Goal: Information Seeking & Learning: Learn about a topic

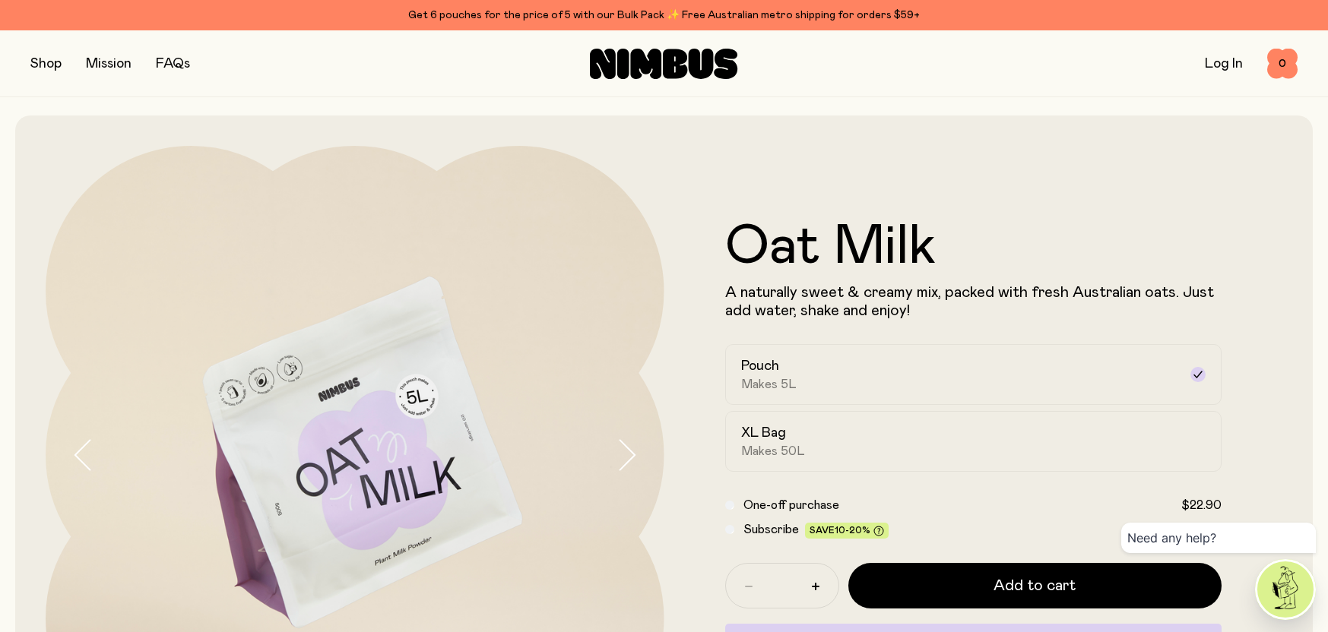
scroll to position [124, 0]
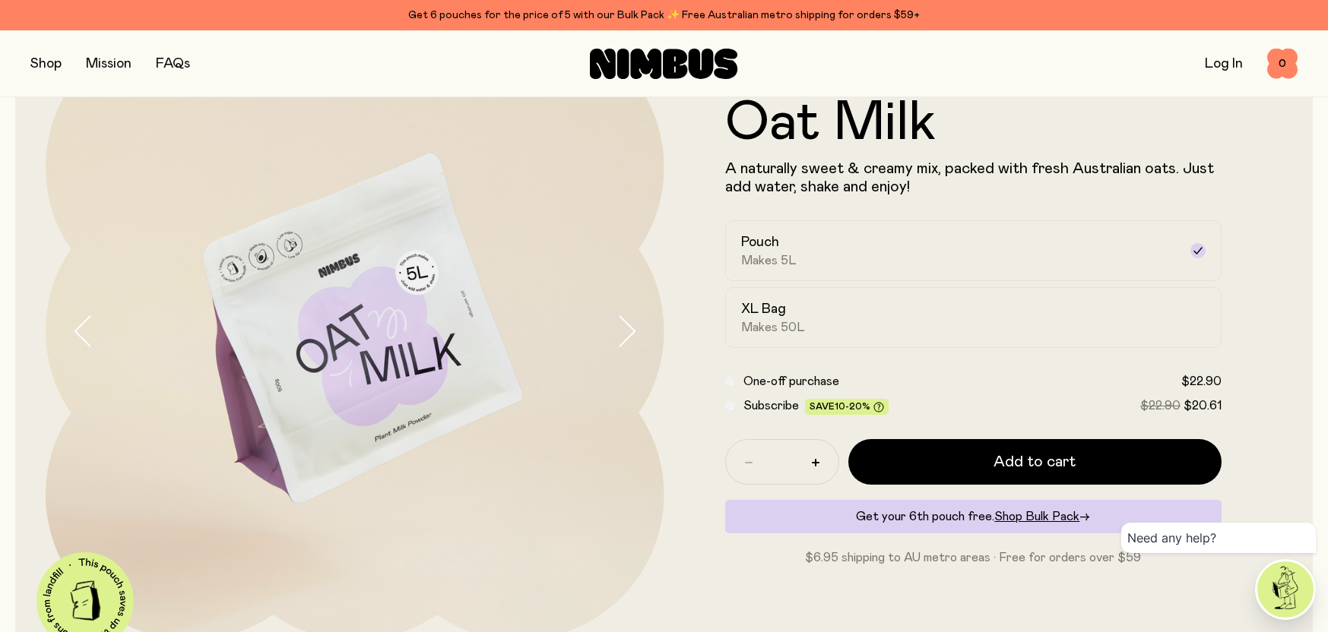
click at [627, 328] on icon "button" at bounding box center [626, 331] width 21 height 32
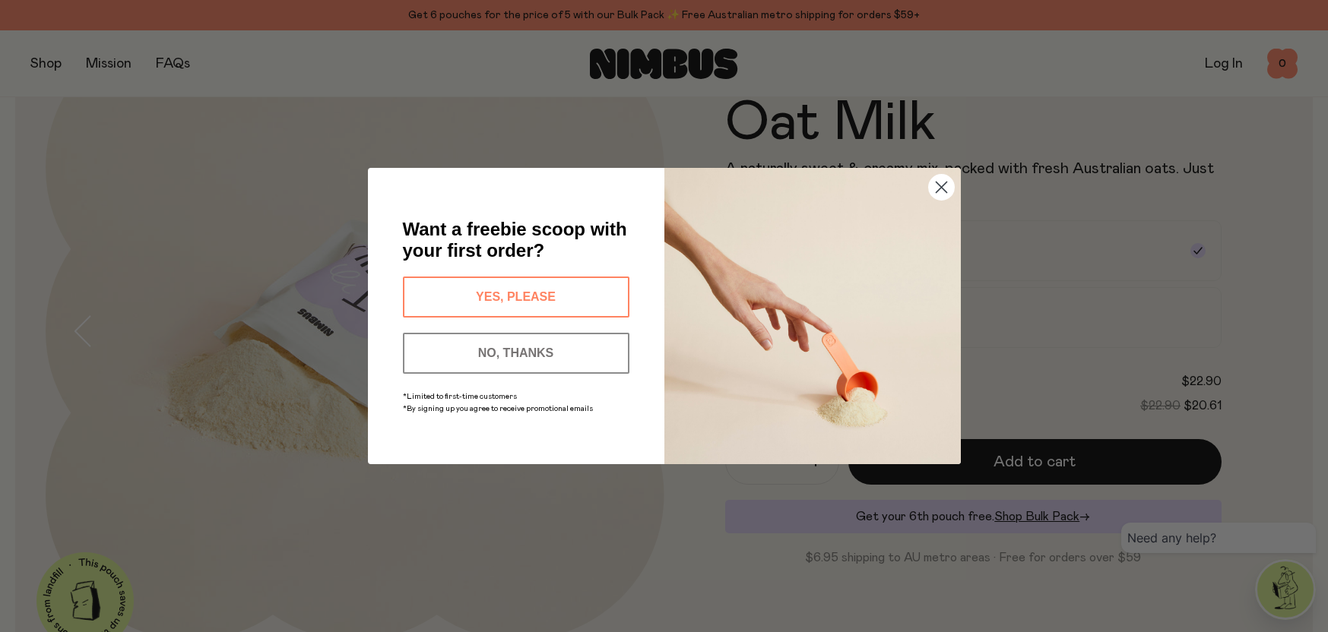
click at [942, 185] on circle "Close dialog" at bounding box center [940, 187] width 25 height 25
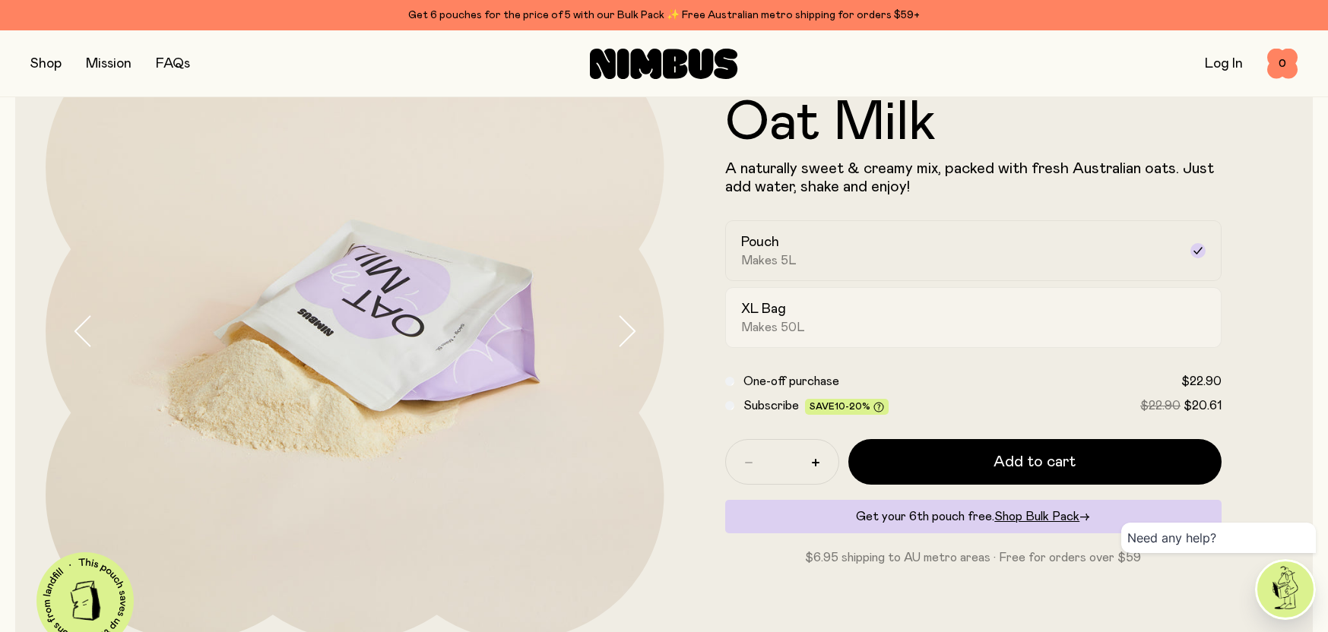
click at [1048, 311] on div "XL Bag Makes 50L" at bounding box center [960, 317] width 438 height 35
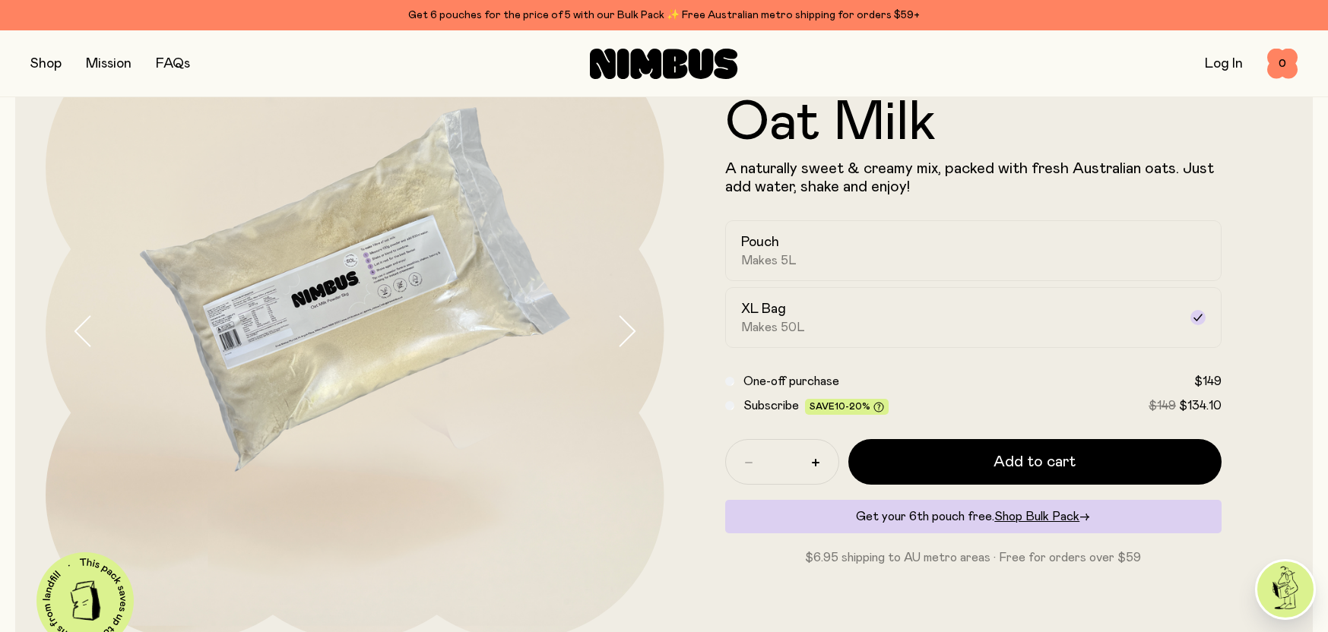
click at [79, 321] on icon "button" at bounding box center [83, 331] width 21 height 32
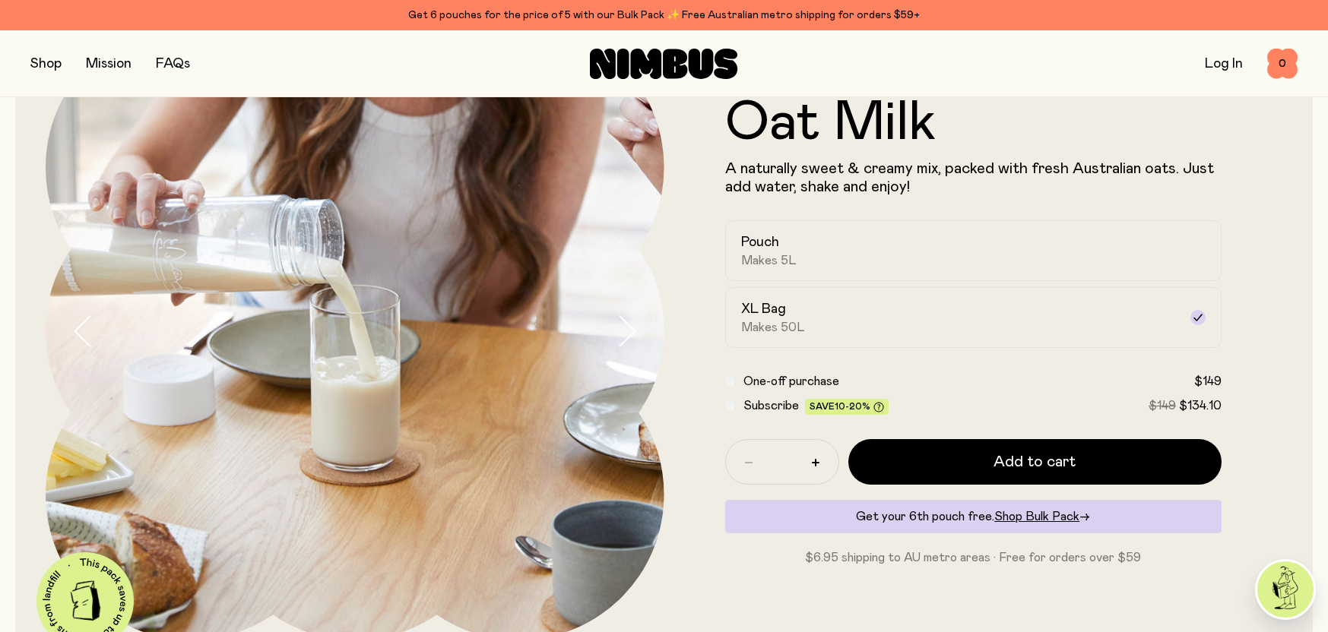
click at [79, 321] on icon "button" at bounding box center [83, 331] width 21 height 32
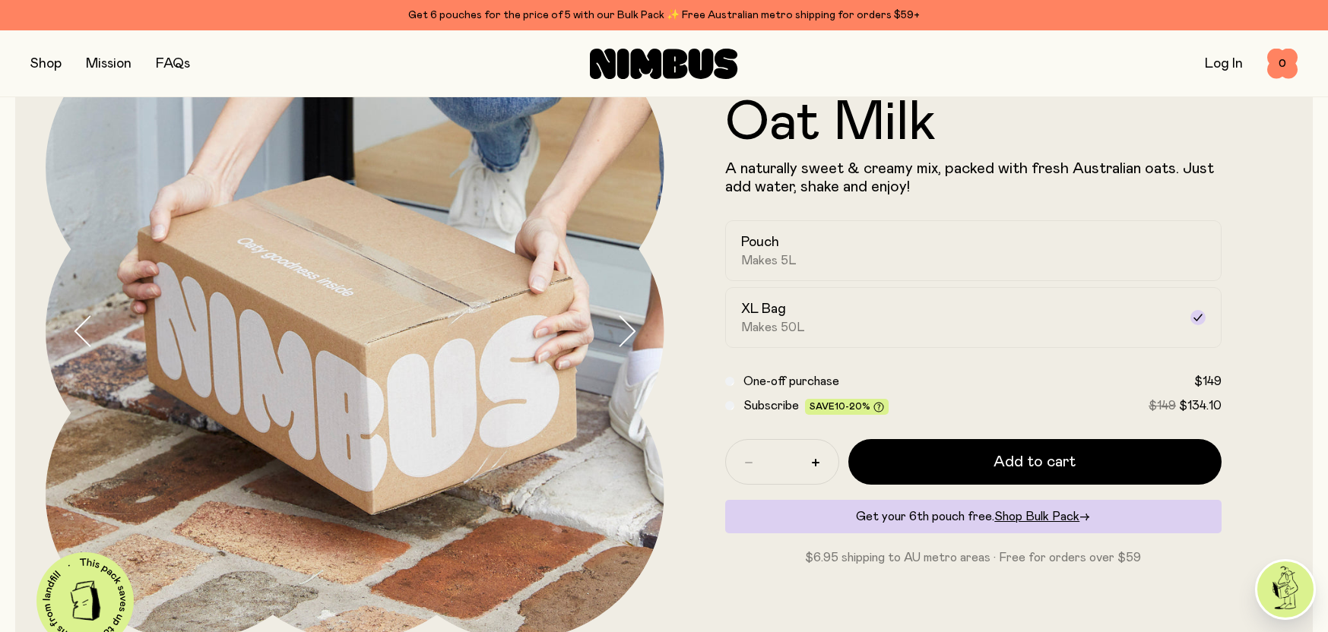
click at [79, 321] on icon "button" at bounding box center [83, 331] width 21 height 32
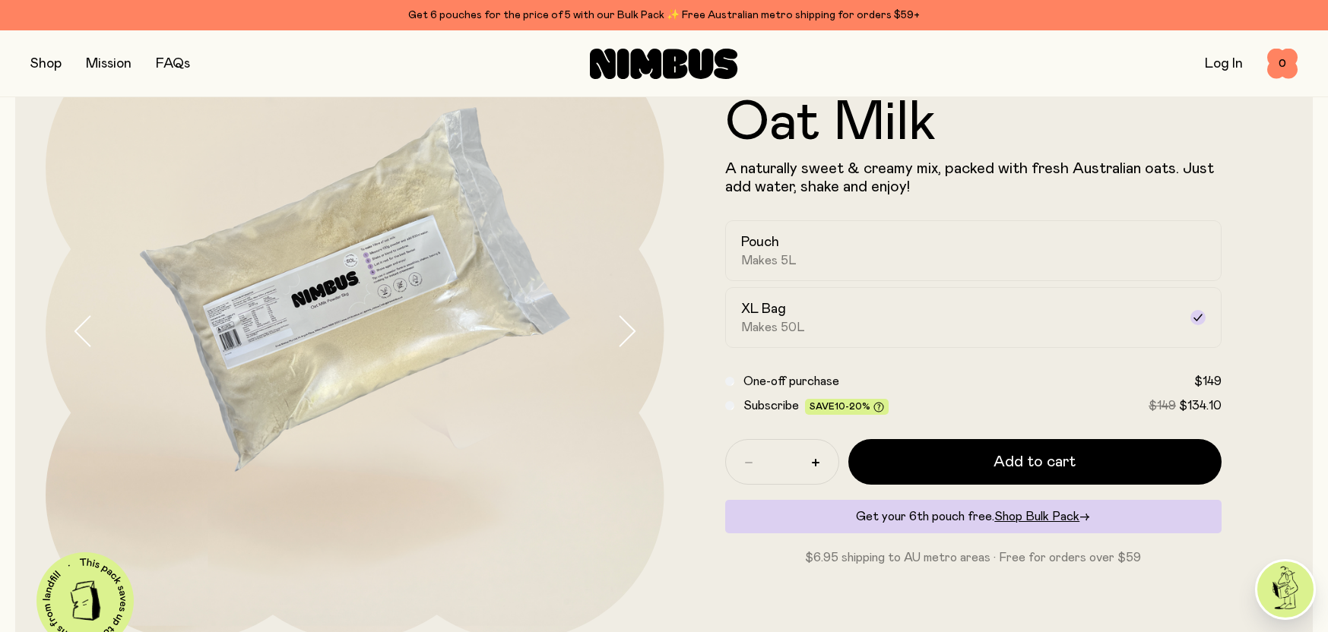
click at [79, 321] on icon "button" at bounding box center [83, 331] width 21 height 32
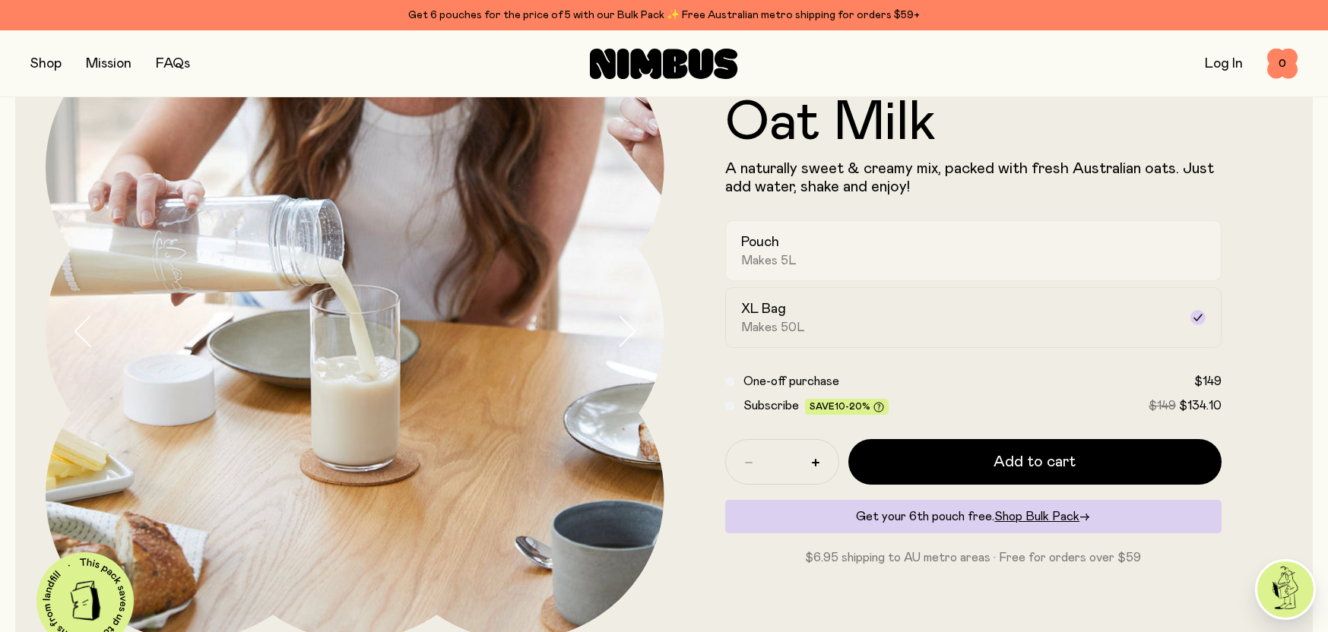
click at [816, 223] on label "Pouch Makes 5L" at bounding box center [973, 250] width 497 height 61
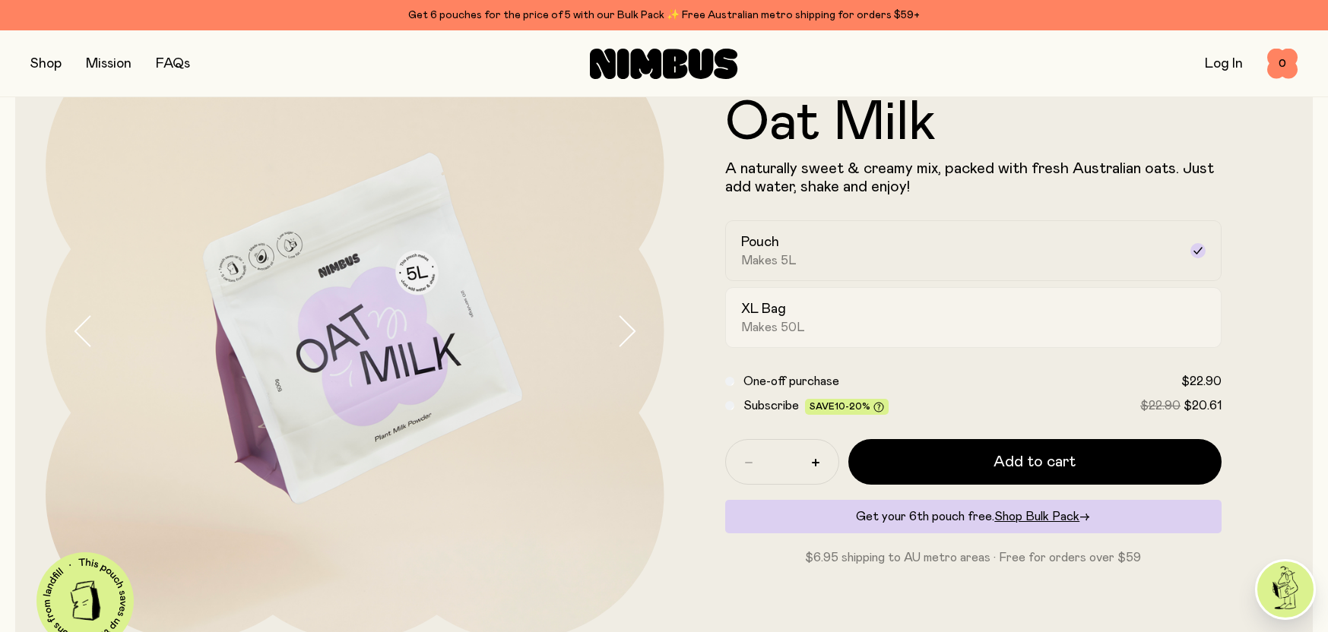
click at [829, 322] on div "XL Bag Makes 50L" at bounding box center [960, 317] width 438 height 35
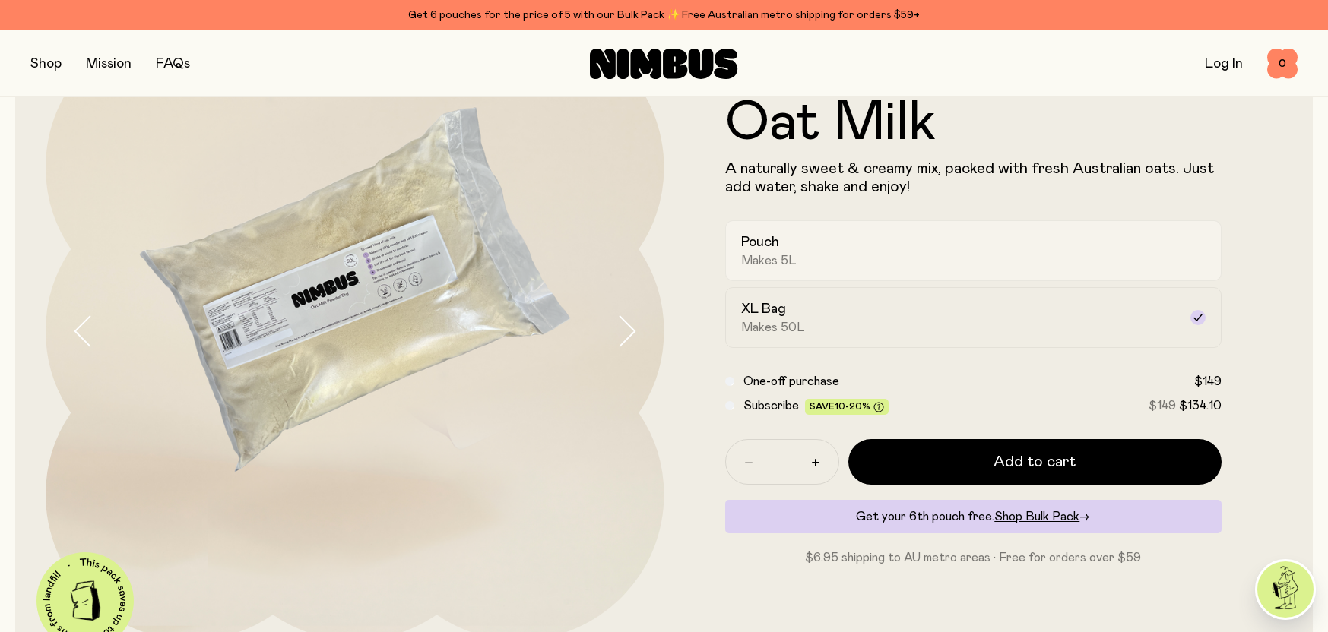
click at [851, 258] on div "Pouch Makes 5L" at bounding box center [960, 250] width 438 height 35
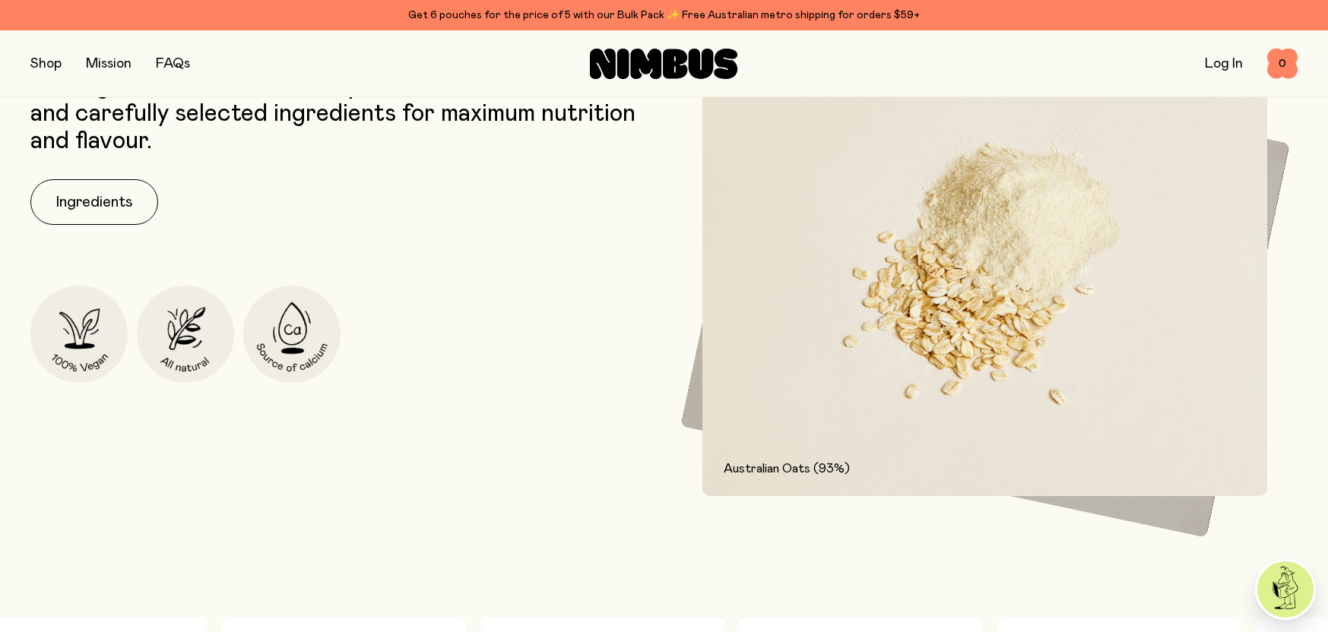
scroll to position [810, 0]
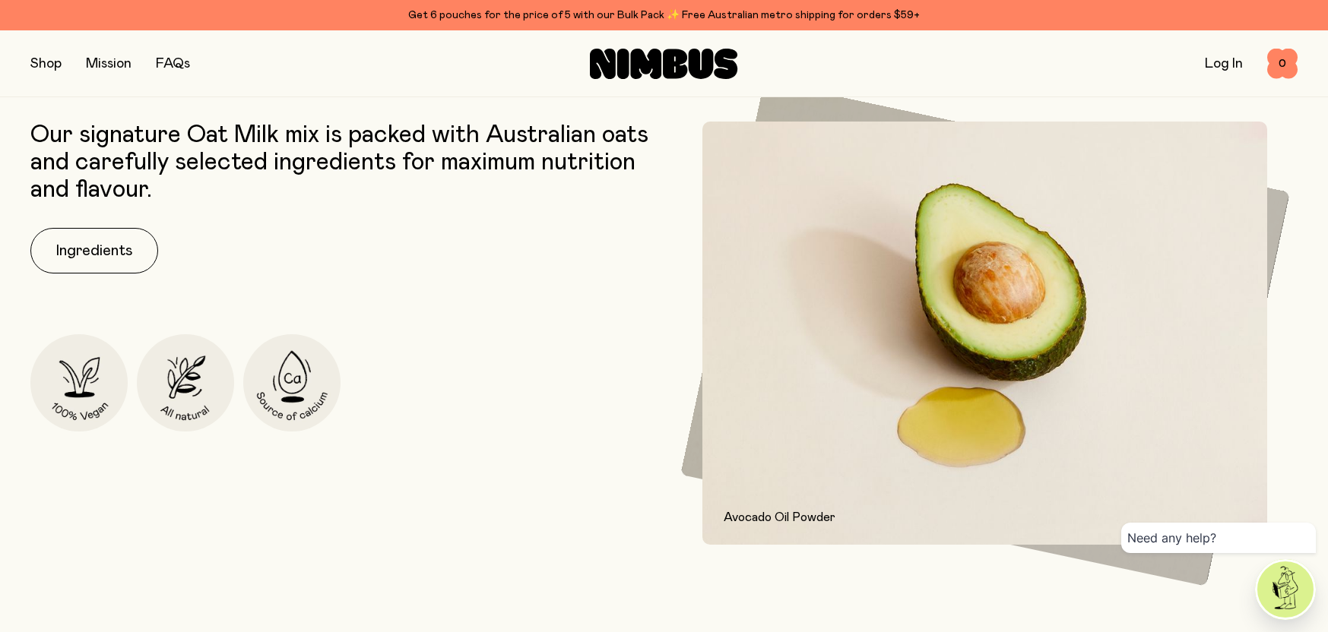
scroll to position [777, 0]
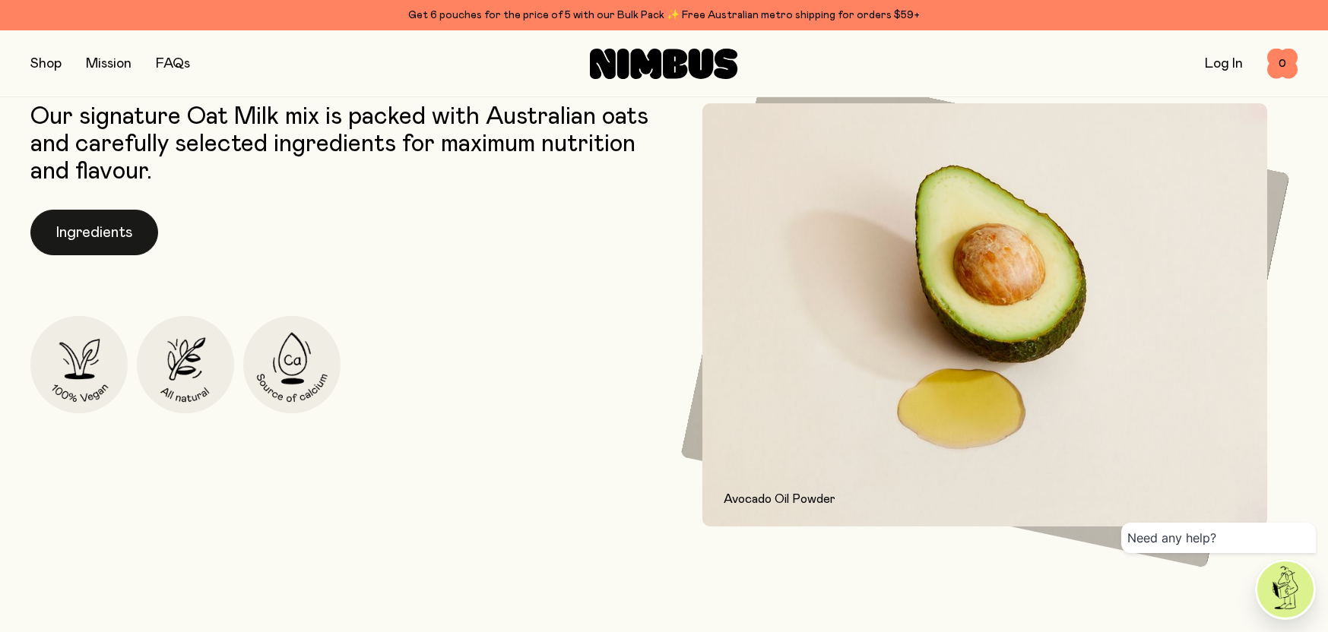
click at [75, 231] on button "Ingredients" at bounding box center [94, 233] width 128 height 46
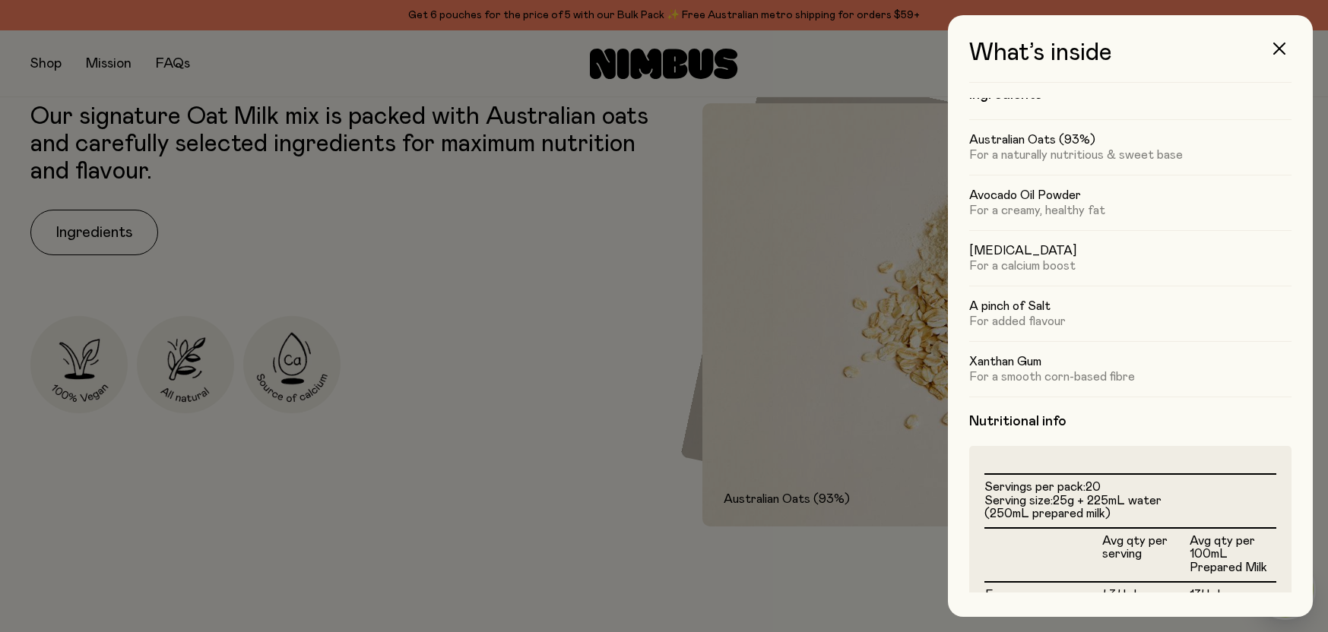
scroll to position [0, 0]
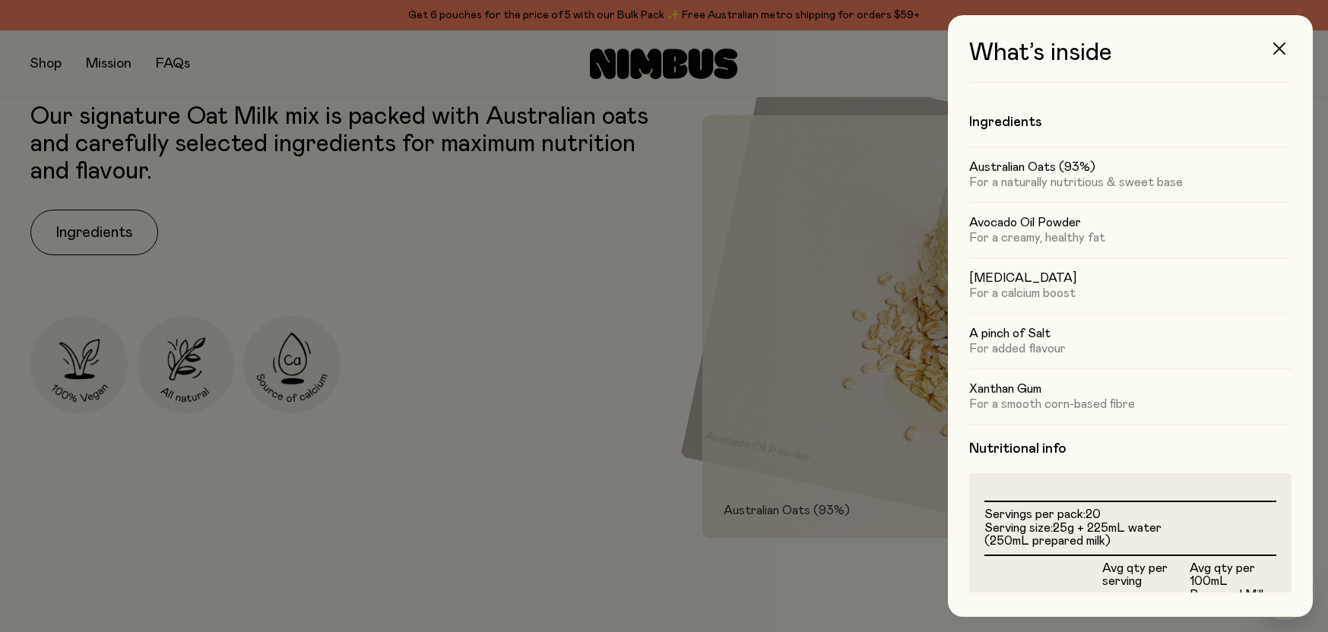
click at [1280, 47] on icon "button" at bounding box center [1279, 49] width 12 height 12
